Goal: Task Accomplishment & Management: Use online tool/utility

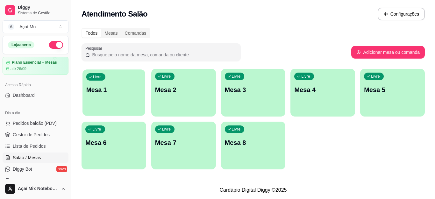
click at [129, 79] on div "Livre Mesa 1" at bounding box center [113, 88] width 63 height 39
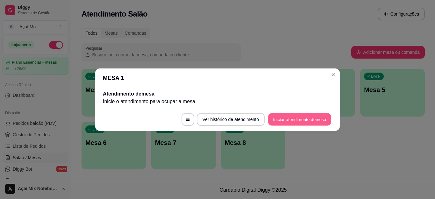
click at [312, 120] on button "Iniciar atendimento de mesa" at bounding box center [299, 119] width 63 height 12
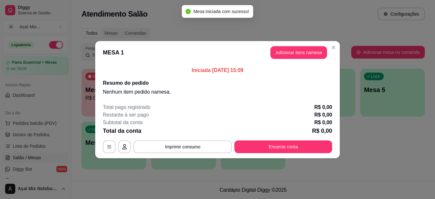
click at [298, 61] on header "MESA 1 Adicionar itens na mesa" at bounding box center [217, 52] width 244 height 23
click at [299, 53] on button "Adicionar itens na mesa" at bounding box center [298, 52] width 57 height 13
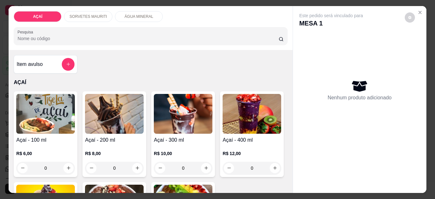
click at [100, 150] on p "R$ 8,00" at bounding box center [114, 153] width 59 height 6
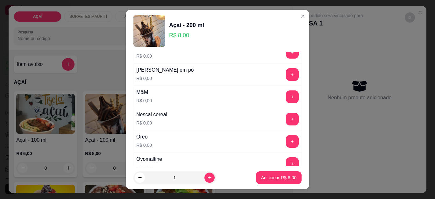
scroll to position [605, 0]
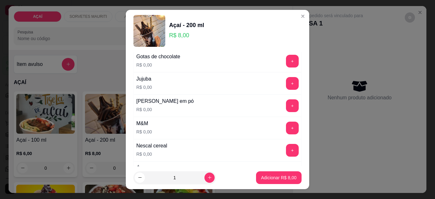
click at [286, 106] on button "+" at bounding box center [292, 105] width 13 height 13
click at [282, 183] on button "Adicionar R$ 8,00" at bounding box center [279, 177] width 44 height 12
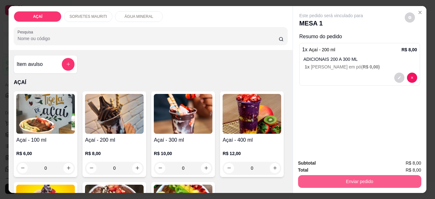
click at [357, 177] on button "Enviar pedido" at bounding box center [359, 181] width 123 height 13
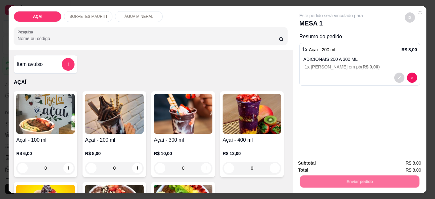
click at [354, 163] on button "Não registrar e enviar pedido" at bounding box center [338, 163] width 66 height 12
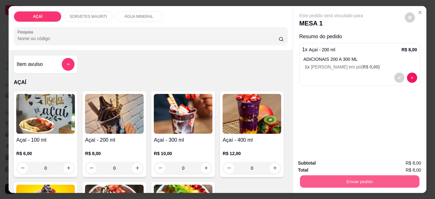
click at [379, 179] on button "Enviar pedido" at bounding box center [359, 181] width 119 height 12
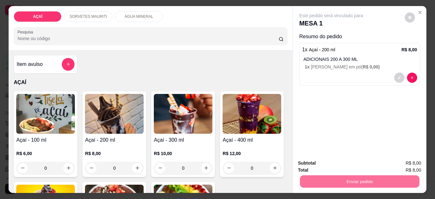
click at [333, 167] on button "Não registrar e enviar pedido" at bounding box center [338, 163] width 66 height 12
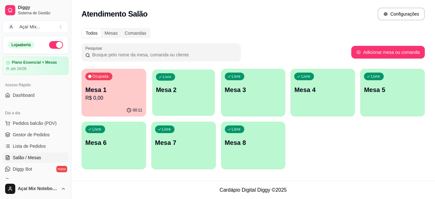
click at [172, 90] on p "Mesa 2" at bounding box center [183, 90] width 55 height 9
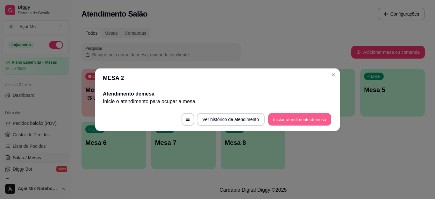
click at [291, 115] on button "Iniciar atendimento de mesa" at bounding box center [299, 119] width 63 height 12
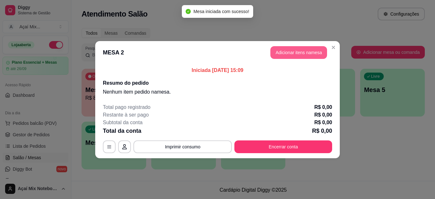
click at [308, 56] on button "Adicionar itens na mesa" at bounding box center [298, 52] width 57 height 13
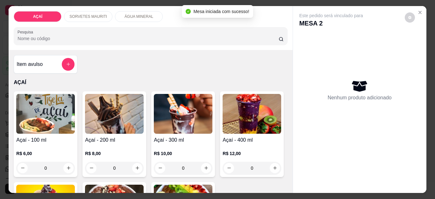
click at [185, 125] on img at bounding box center [183, 114] width 59 height 40
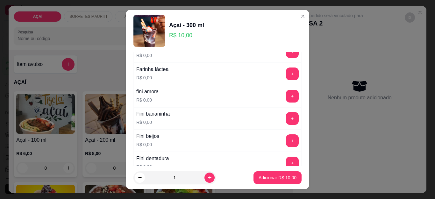
scroll to position [382, 0]
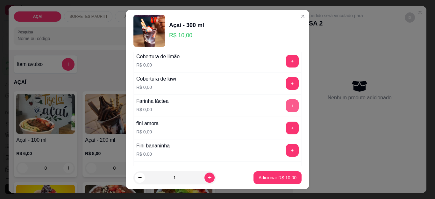
click at [286, 105] on button "+" at bounding box center [292, 105] width 13 height 13
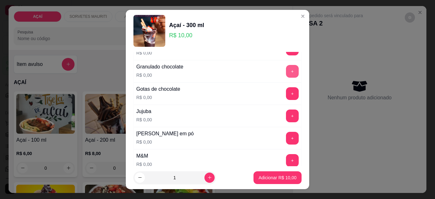
scroll to position [573, 0]
click at [286, 135] on button "+" at bounding box center [292, 137] width 13 height 13
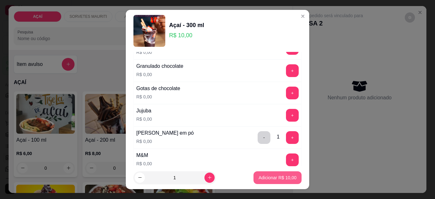
click at [278, 181] on button "Adicionar R$ 10,00" at bounding box center [277, 177] width 48 height 13
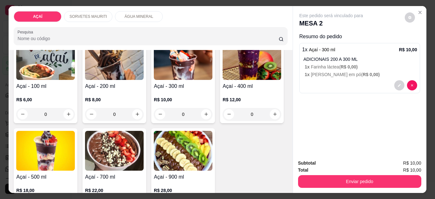
scroll to position [95, 0]
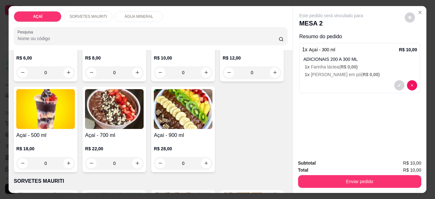
click at [75, 132] on h4 "Açaí - 500 ml" at bounding box center [45, 135] width 59 height 8
click at [284, 176] on p "Adicionar R$ 18,00" at bounding box center [277, 177] width 38 height 6
type input "1"
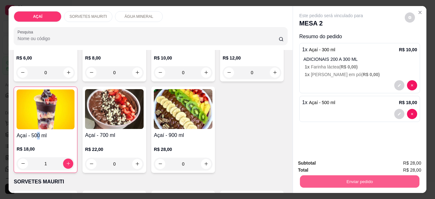
click at [313, 180] on button "Enviar pedido" at bounding box center [359, 181] width 119 height 12
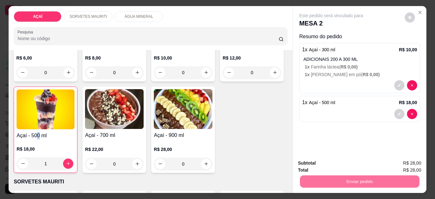
click at [326, 166] on button "Não registrar e enviar pedido" at bounding box center [338, 163] width 66 height 12
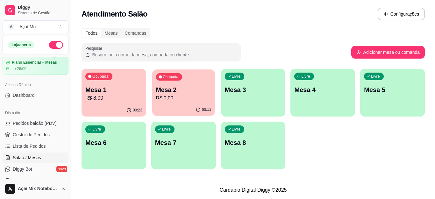
click at [201, 105] on div "00:11" at bounding box center [183, 110] width 63 height 12
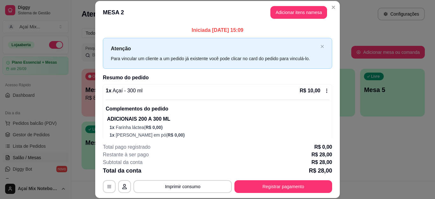
click at [95, 117] on div "Iniciada 05/09/2025 às 15:09 Atenção Para vincular um cliente a um pedido já ex…" at bounding box center [217, 81] width 244 height 114
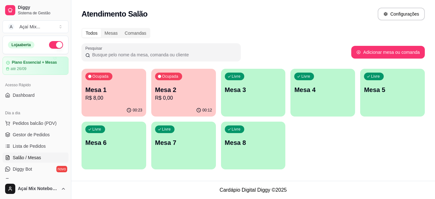
click at [87, 111] on div "00:23" at bounding box center [113, 110] width 65 height 12
click at [266, 106] on div "Livre Mesa 3" at bounding box center [253, 88] width 63 height 39
click at [105, 104] on button "Ocupada Mesa 1 R$ 8,00 00:24" at bounding box center [113, 93] width 65 height 48
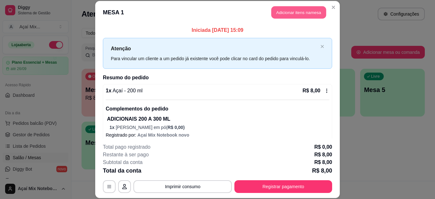
click at [289, 15] on button "Adicionar itens na mesa" at bounding box center [298, 12] width 55 height 12
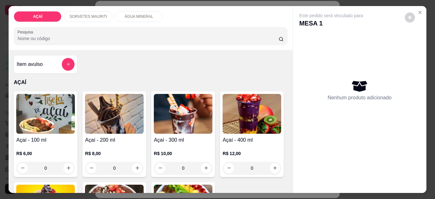
click at [109, 152] on p "R$ 8,00" at bounding box center [114, 153] width 59 height 6
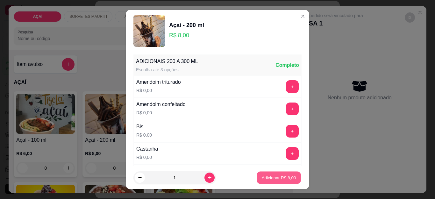
click at [261, 178] on p "Adicionar R$ 8,00" at bounding box center [278, 177] width 34 height 6
type input "1"
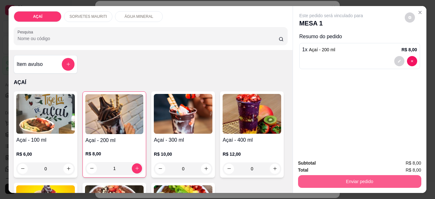
click at [312, 183] on button "Enviar pedido" at bounding box center [359, 181] width 123 height 13
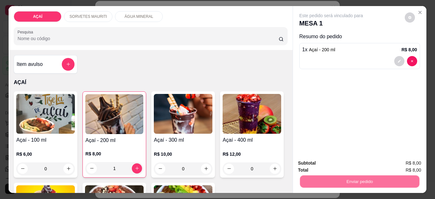
click at [314, 162] on button "Não registrar e enviar pedido" at bounding box center [338, 163] width 64 height 12
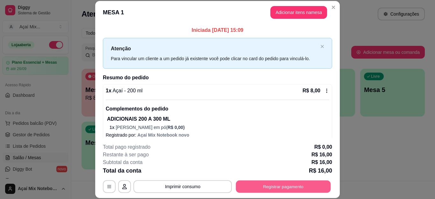
click at [258, 181] on button "Registrar pagamento" at bounding box center [283, 186] width 95 height 12
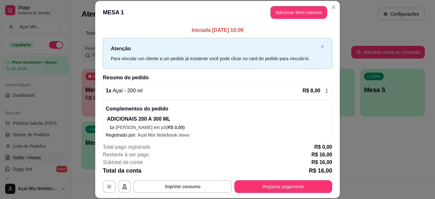
click at [172, 117] on div at bounding box center [174, 121] width 14 height 14
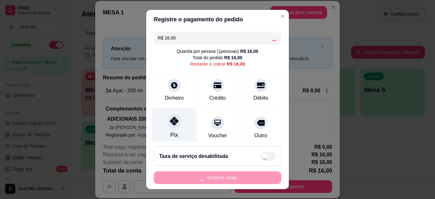
click at [168, 131] on div "Pix" at bounding box center [174, 126] width 45 height 37
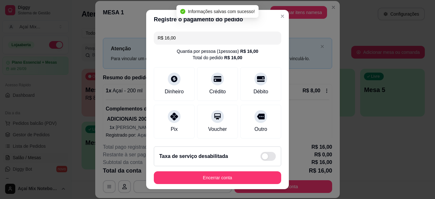
type input "R$ 0,00"
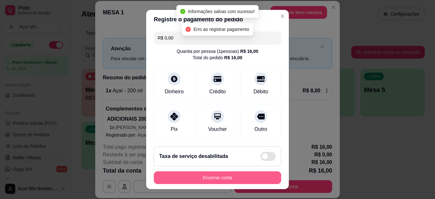
click at [243, 177] on button "Encerrar conta" at bounding box center [217, 177] width 127 height 13
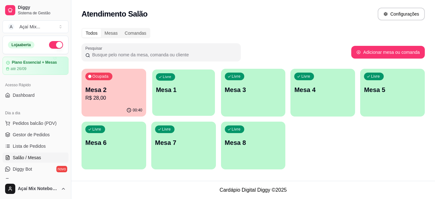
click at [210, 112] on div "button" at bounding box center [183, 111] width 63 height 7
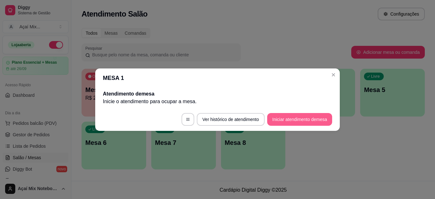
click at [272, 121] on button "Iniciar atendimento de mesa" at bounding box center [299, 119] width 65 height 13
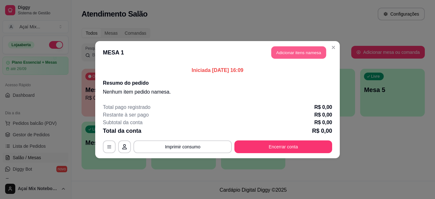
click at [298, 50] on button "Adicionar itens na mesa" at bounding box center [298, 52] width 55 height 12
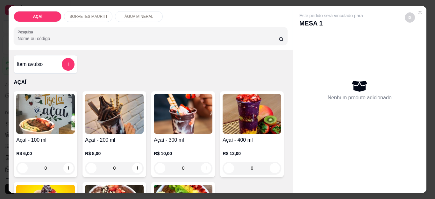
click at [97, 6] on div "AÇAÍ SORVETES MAURITI ÁGUA MINERAL Pesquisa" at bounding box center [151, 28] width 284 height 44
click at [98, 11] on div "SORVETES MAURITI" at bounding box center [88, 16] width 48 height 11
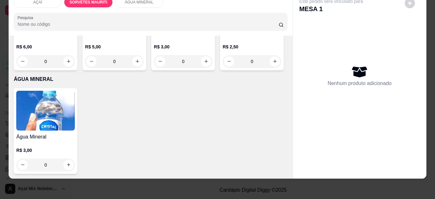
scroll to position [695, 0]
click at [137, 66] on button "increase-product-quantity" at bounding box center [137, 61] width 10 height 10
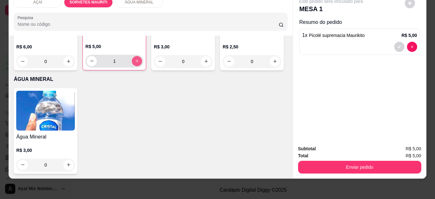
click at [137, 66] on button "increase-product-quantity" at bounding box center [137, 61] width 10 height 10
click at [135, 63] on icon "increase-product-quantity" at bounding box center [137, 61] width 5 height 5
type input "4"
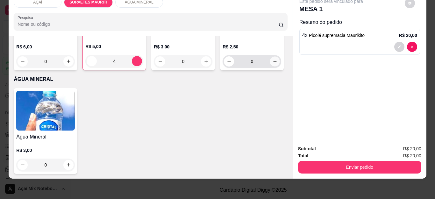
click at [272, 64] on icon "increase-product-quantity" at bounding box center [274, 61] width 5 height 5
type input "1"
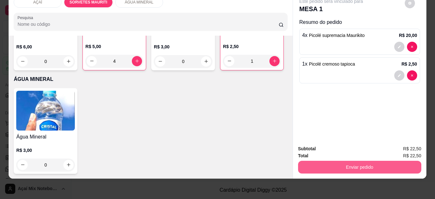
click at [300, 163] on button "Enviar pedido" at bounding box center [359, 167] width 123 height 13
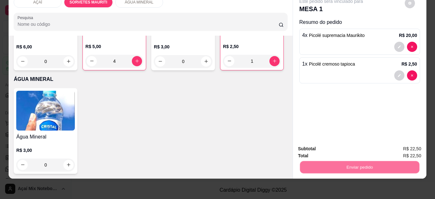
click at [320, 144] on button "Não registrar e enviar pedido" at bounding box center [338, 146] width 66 height 12
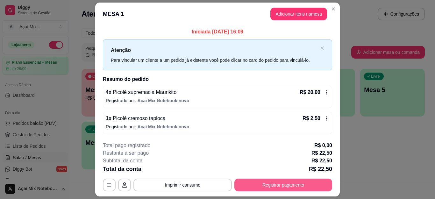
click at [289, 189] on button "Registrar pagamento" at bounding box center [283, 185] width 98 height 13
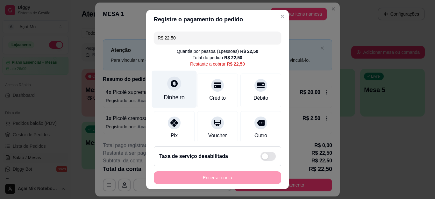
click at [167, 86] on div at bounding box center [174, 84] width 14 height 14
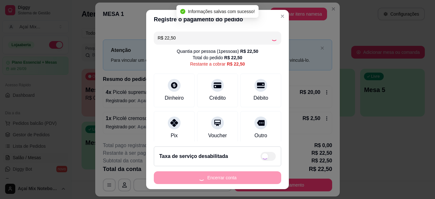
type input "R$ 0,00"
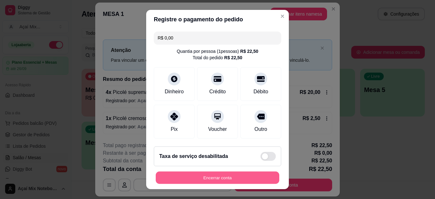
click at [250, 175] on button "Encerrar conta" at bounding box center [217, 177] width 123 height 12
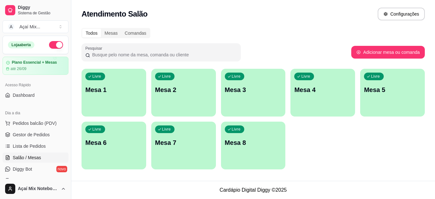
click at [63, 18] on div "Diggy Sistema de Gestão A Açaí Mix ..." at bounding box center [35, 18] width 71 height 36
click at [135, 92] on p "Mesa 1" at bounding box center [113, 90] width 55 height 9
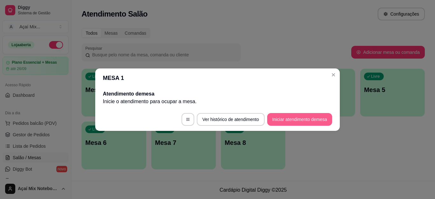
click at [291, 117] on button "Iniciar atendimento de mesa" at bounding box center [299, 119] width 65 height 13
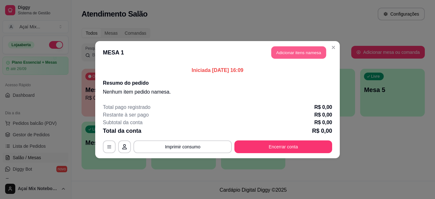
click at [287, 54] on button "Adicionar itens na mesa" at bounding box center [298, 52] width 55 height 12
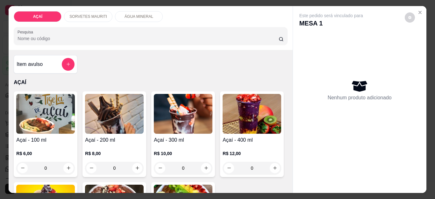
click at [33, 136] on h4 "Açaí - 100 ml" at bounding box center [45, 140] width 59 height 8
click at [36, 133] on div "Açaí - 100 ml R$ 6,00 0" at bounding box center [46, 134] width 64 height 86
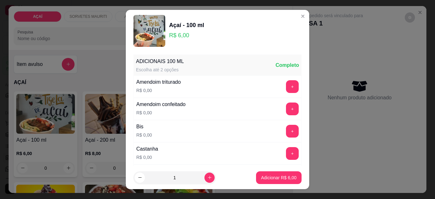
scroll to position [32, 0]
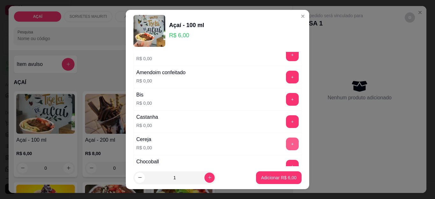
click at [286, 142] on button "+" at bounding box center [292, 144] width 13 height 13
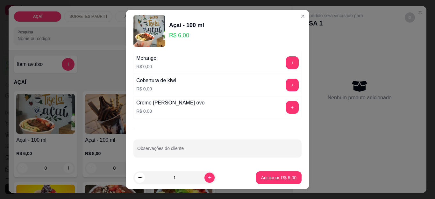
scroll to position [785, 0]
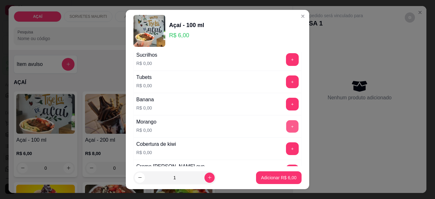
click at [286, 128] on button "+" at bounding box center [292, 126] width 12 height 12
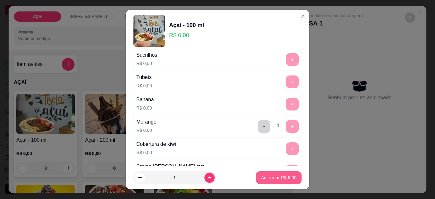
click at [270, 174] on button "Adicionar R$ 6,00" at bounding box center [279, 177] width 46 height 13
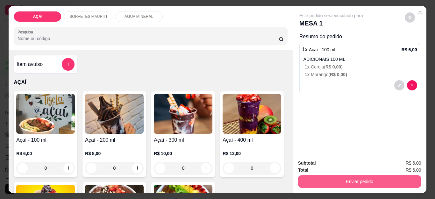
click at [317, 181] on button "Enviar pedido" at bounding box center [359, 181] width 123 height 13
click at [326, 162] on button "Não registrar e enviar pedido" at bounding box center [338, 163] width 66 height 12
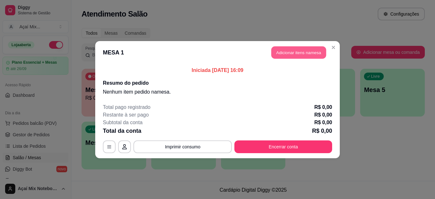
click at [284, 50] on button "Adicionar itens na mesa" at bounding box center [298, 52] width 55 height 12
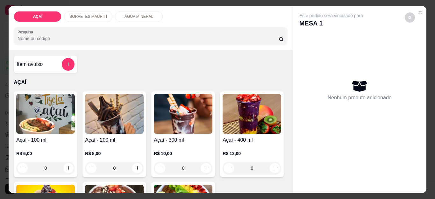
click at [49, 138] on h4 "Açaí - 100 ml" at bounding box center [45, 140] width 59 height 8
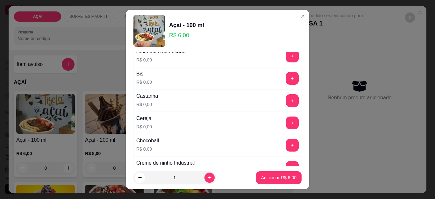
scroll to position [64, 0]
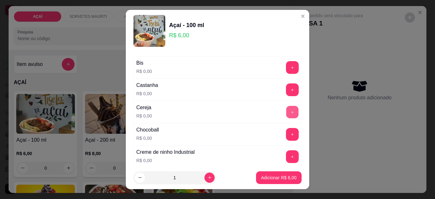
click at [286, 111] on button "+" at bounding box center [292, 112] width 12 height 12
click at [273, 169] on footer "1 Adicionar R$ 6,00" at bounding box center [217, 177] width 183 height 23
click at [276, 176] on p "Adicionar R$ 6,00" at bounding box center [278, 177] width 35 height 6
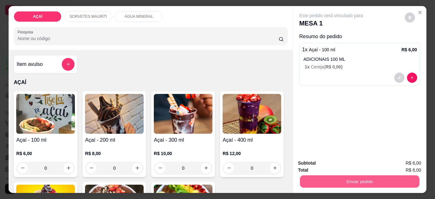
click at [326, 180] on button "Enviar pedido" at bounding box center [359, 181] width 119 height 12
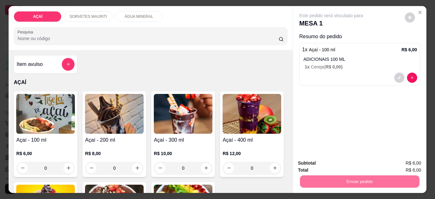
click at [324, 164] on button "Não registrar e enviar pedido" at bounding box center [338, 163] width 66 height 12
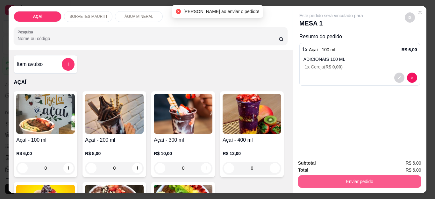
click at [329, 181] on button "Enviar pedido" at bounding box center [359, 181] width 123 height 13
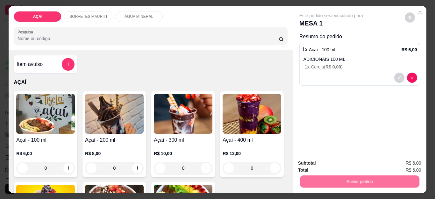
click at [325, 164] on button "Não registrar e enviar pedido" at bounding box center [338, 163] width 66 height 12
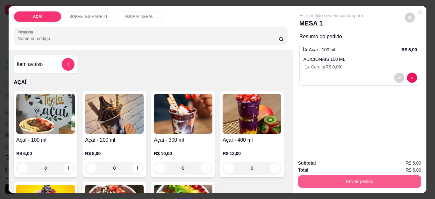
click at [338, 179] on button "Enviar pedido" at bounding box center [359, 181] width 123 height 13
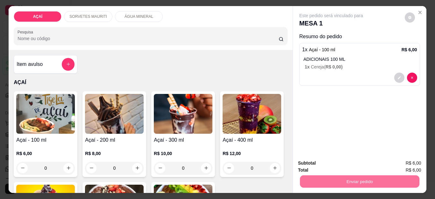
click at [314, 162] on button "Não registrar e enviar pedido" at bounding box center [338, 163] width 64 height 12
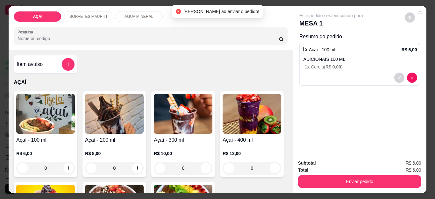
click at [329, 193] on div "AÇAÍ SORVETES MAURITI ÁGUA MINERAL Pesquisa Item avulso AÇAÍ Açaí - 100 ml R$ 6…" at bounding box center [217, 99] width 435 height 199
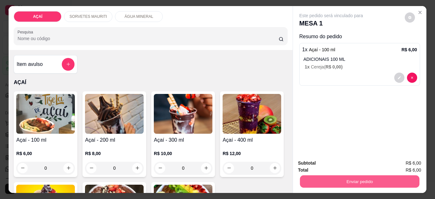
click at [328, 178] on button "Enviar pedido" at bounding box center [359, 181] width 119 height 12
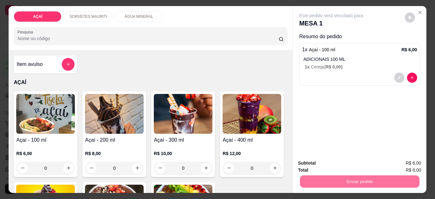
click at [326, 166] on button "Não registrar e enviar pedido" at bounding box center [338, 163] width 64 height 12
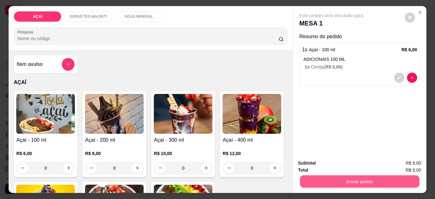
click at [342, 175] on button "Enviar pedido" at bounding box center [359, 181] width 119 height 12
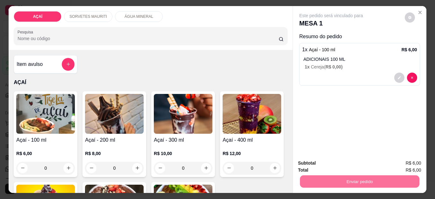
click at [334, 166] on button "Não registrar e enviar pedido" at bounding box center [338, 163] width 64 height 12
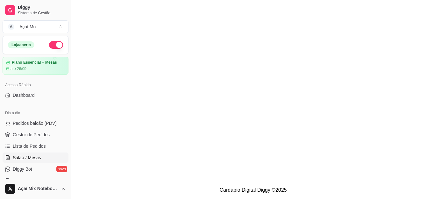
click at [41, 156] on link "Salão / Mesas" at bounding box center [36, 157] width 66 height 10
